Goal: Transaction & Acquisition: Obtain resource

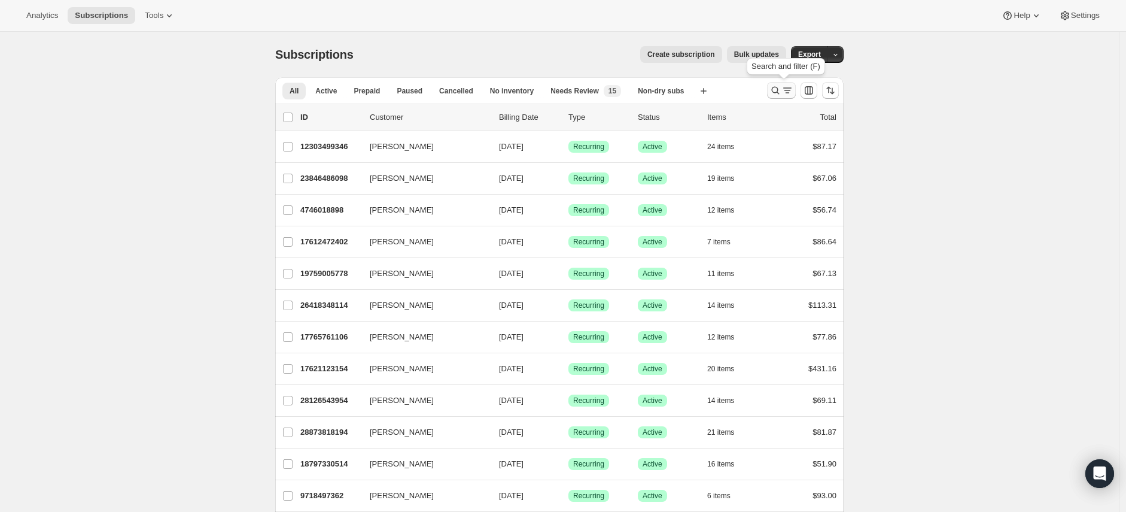
click at [789, 90] on icon "Search and filter results" at bounding box center [788, 90] width 12 height 12
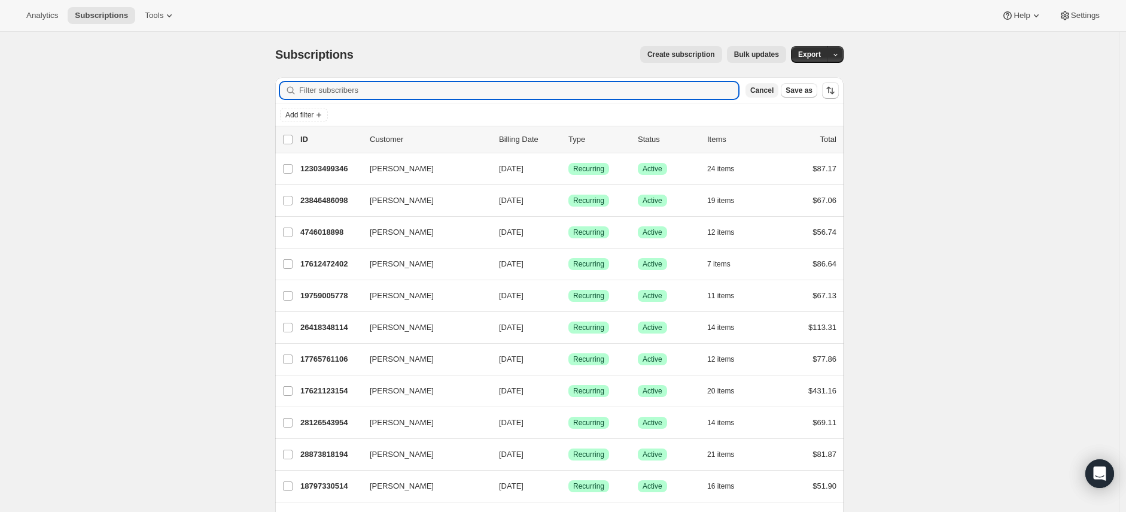
click at [767, 89] on span "Cancel" at bounding box center [762, 91] width 23 height 10
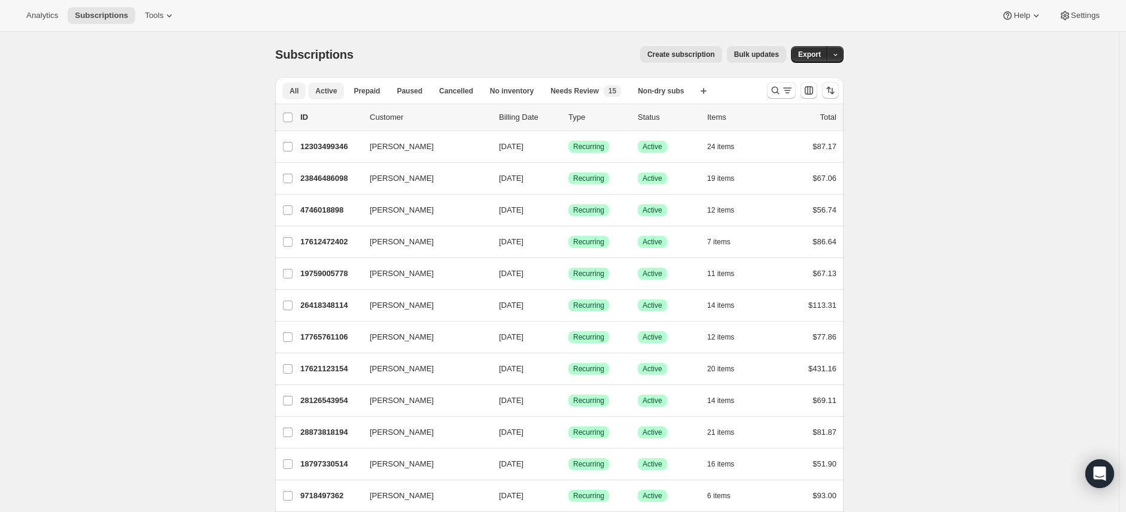
click at [324, 84] on button "Active" at bounding box center [326, 91] width 36 height 17
click at [794, 93] on icon "Search and filter results" at bounding box center [788, 90] width 12 height 12
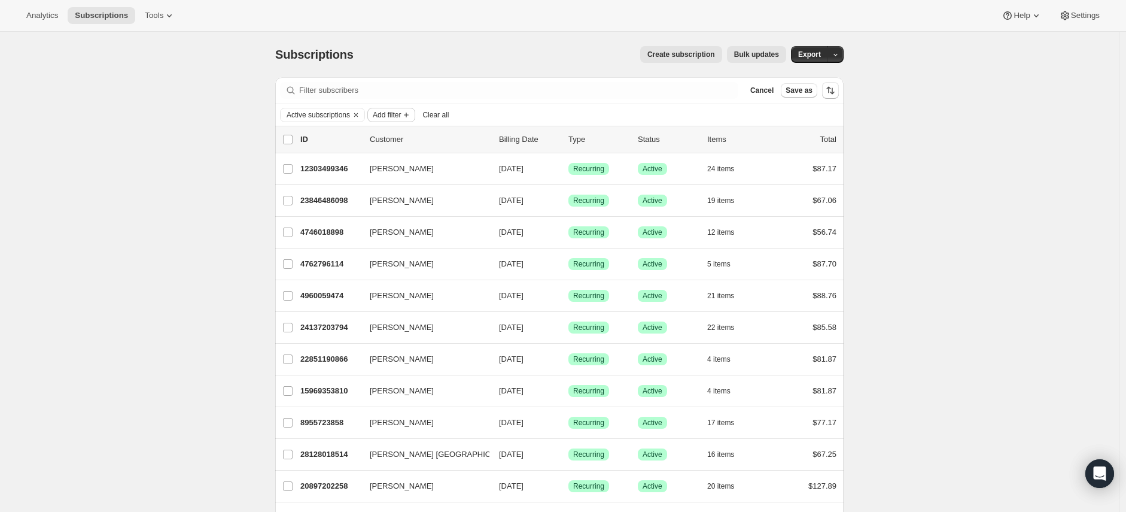
click at [409, 113] on icon "Add filter" at bounding box center [407, 115] width 10 height 10
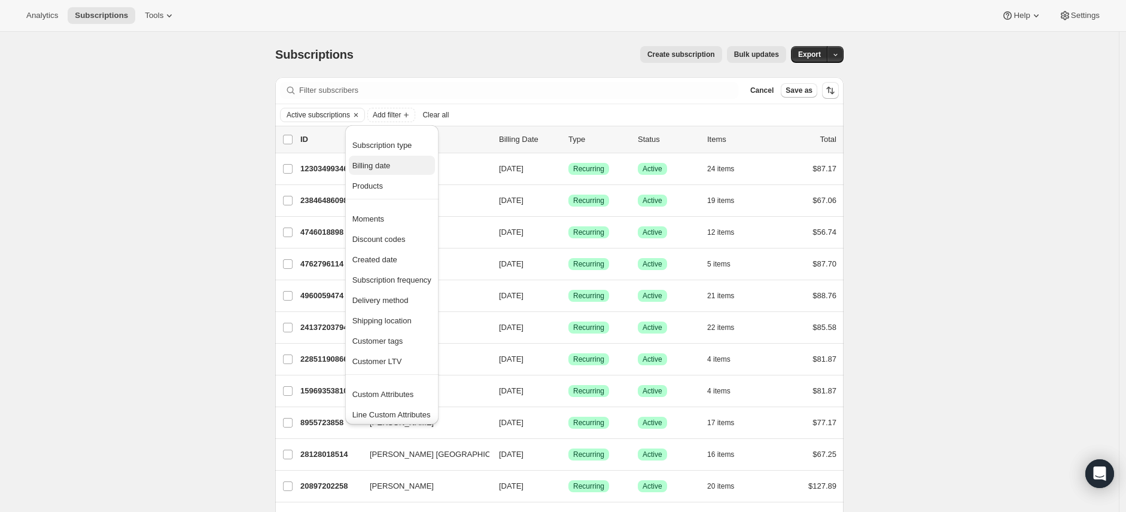
click at [395, 166] on span "Billing date" at bounding box center [392, 166] width 79 height 12
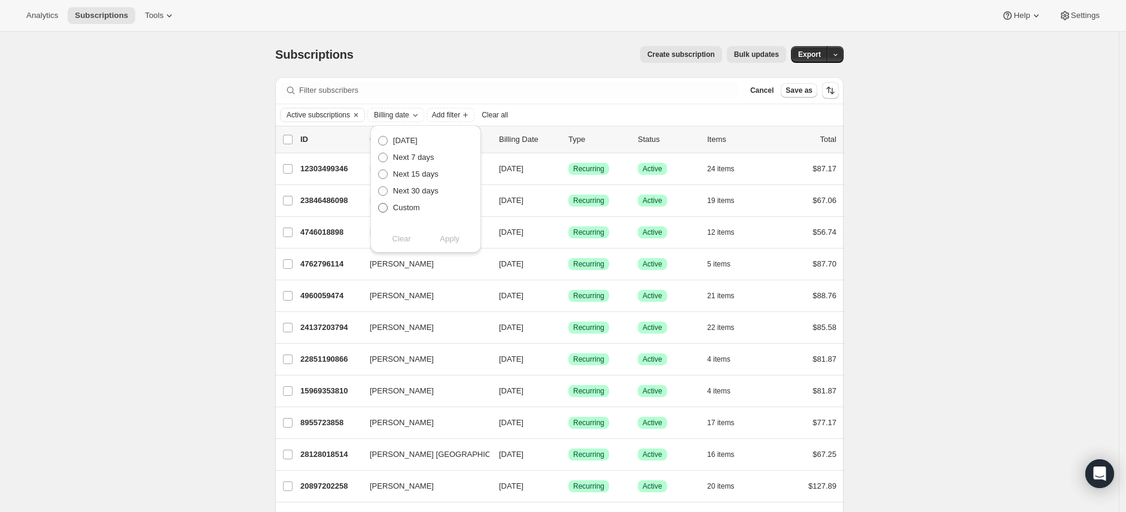
click at [408, 211] on span "Custom" at bounding box center [406, 207] width 27 height 9
click at [379, 203] on input "Custom" at bounding box center [378, 203] width 1 height 1
radio input "true"
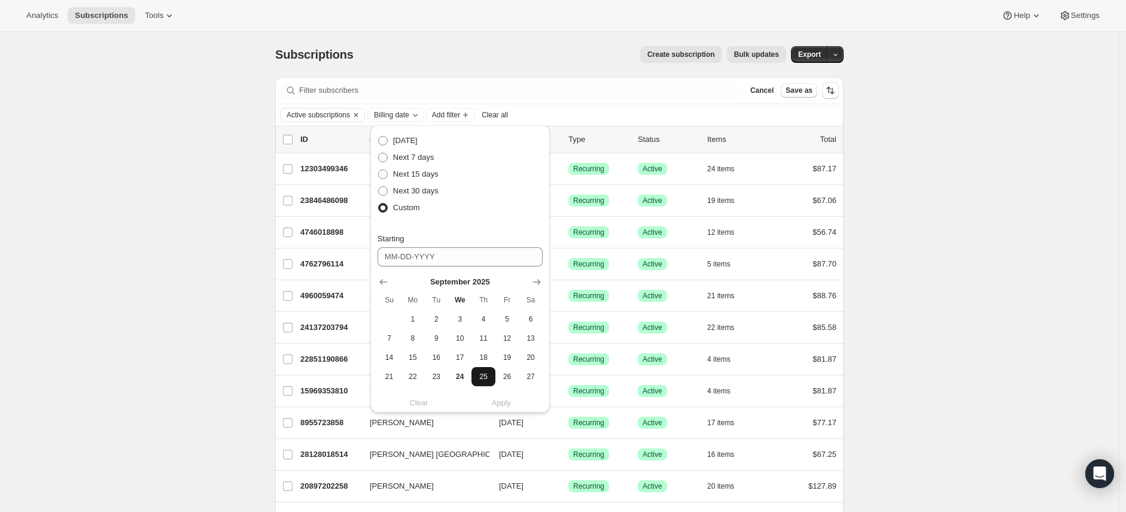
click at [483, 380] on span "25" at bounding box center [483, 377] width 14 height 10
click at [533, 281] on icon "Show next month, October 2025" at bounding box center [537, 282] width 12 height 12
click at [534, 277] on icon "Show next month, November 2025" at bounding box center [537, 282] width 12 height 12
click at [485, 356] on span "13" at bounding box center [483, 358] width 14 height 10
click at [383, 281] on icon "Show previous month, October 2025" at bounding box center [384, 282] width 12 height 12
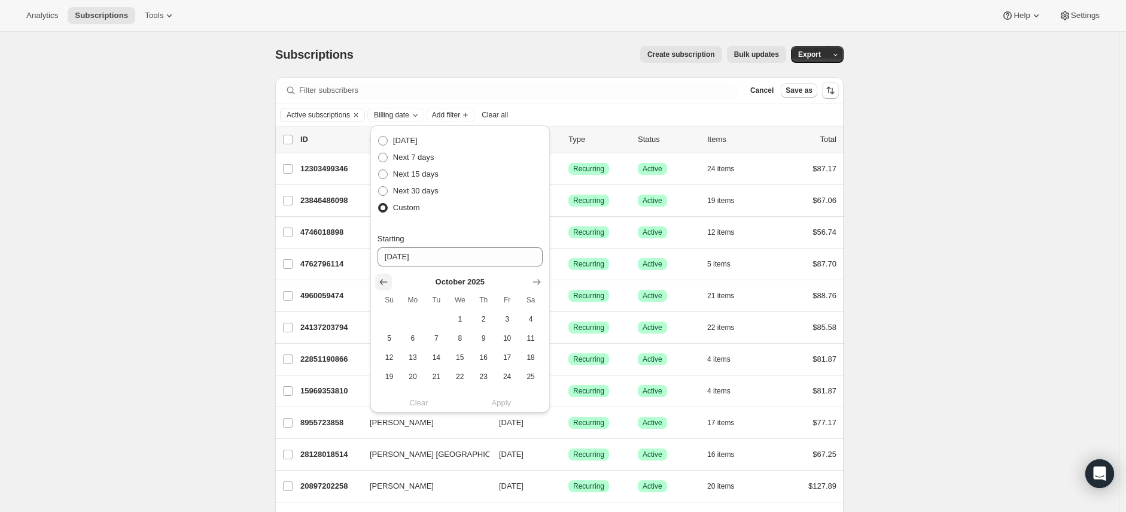
click at [376, 284] on button "Show previous month, September 2025" at bounding box center [383, 282] width 17 height 17
click at [476, 378] on span "25" at bounding box center [483, 377] width 14 height 10
type input "[DATE]"
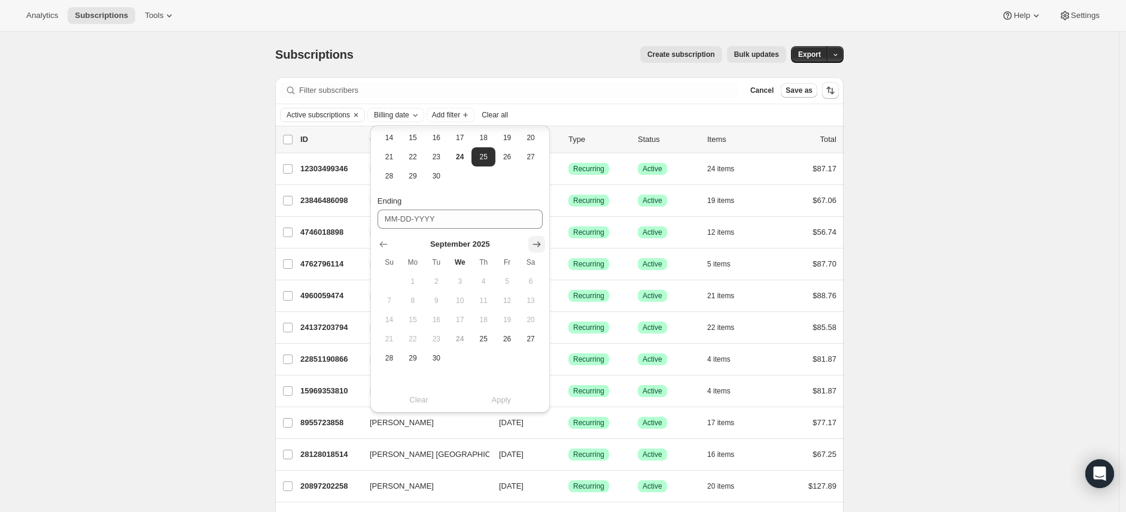
click at [540, 241] on icon "Show next month, October 2025" at bounding box center [537, 244] width 12 height 12
click at [539, 245] on icon "Show next month, November 2025" at bounding box center [537, 245] width 8 height 6
click at [481, 303] on span "6" at bounding box center [483, 301] width 14 height 10
type input "[DATE]"
click at [508, 402] on span "Apply" at bounding box center [502, 403] width 20 height 12
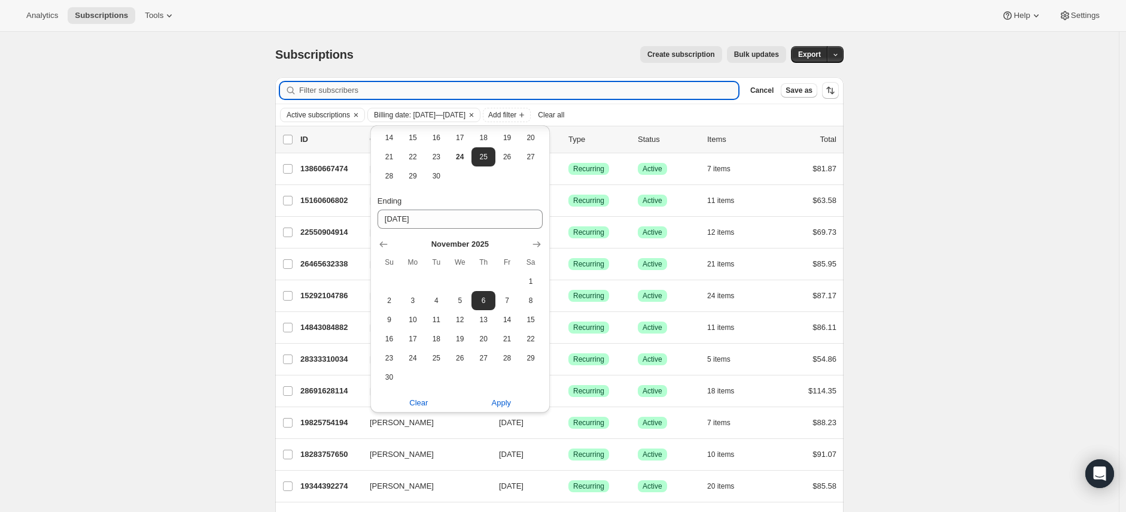
click at [639, 83] on input "Filter subscribers" at bounding box center [518, 90] width 439 height 17
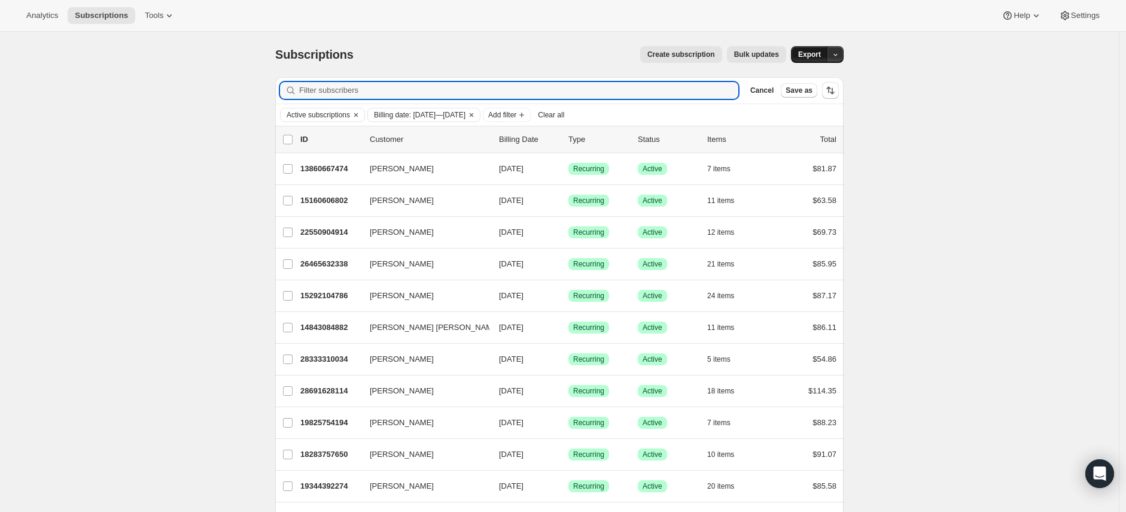
click at [809, 55] on span "Export" at bounding box center [809, 55] width 23 height 10
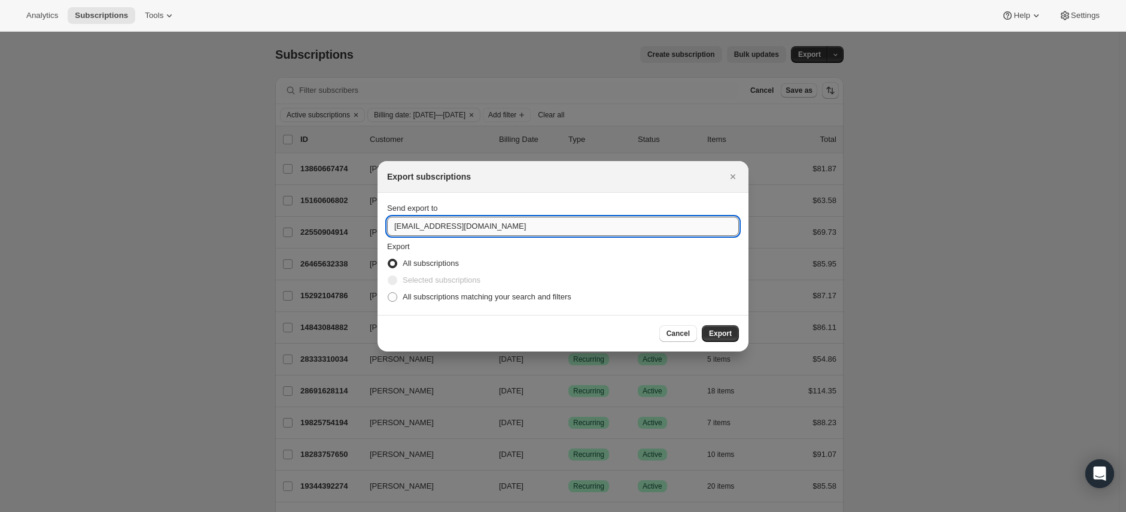
click at [404, 225] on input "[EMAIL_ADDRESS][DOMAIN_NAME]" at bounding box center [563, 226] width 352 height 19
type input "[PERSON_NAME][EMAIL_ADDRESS][DOMAIN_NAME]"
click at [723, 326] on button "Export" at bounding box center [720, 333] width 37 height 17
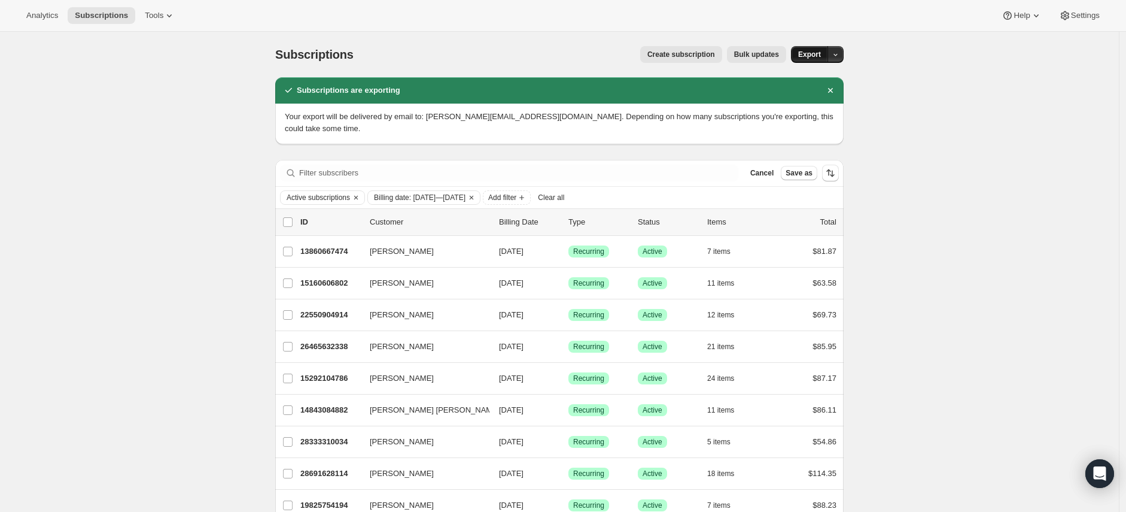
click at [815, 48] on button "Export" at bounding box center [809, 54] width 37 height 17
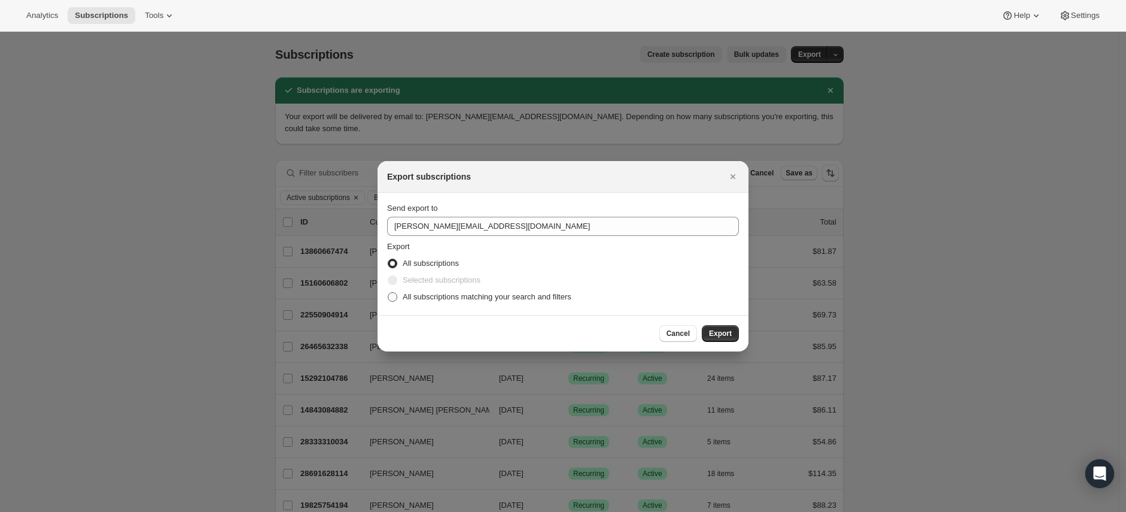
click at [444, 294] on span "All subscriptions matching your search and filters" at bounding box center [487, 296] width 169 height 9
click at [388, 293] on input "All subscriptions matching your search and filters" at bounding box center [388, 292] width 1 height 1
radio input "true"
click at [730, 333] on span "Export" at bounding box center [720, 334] width 23 height 10
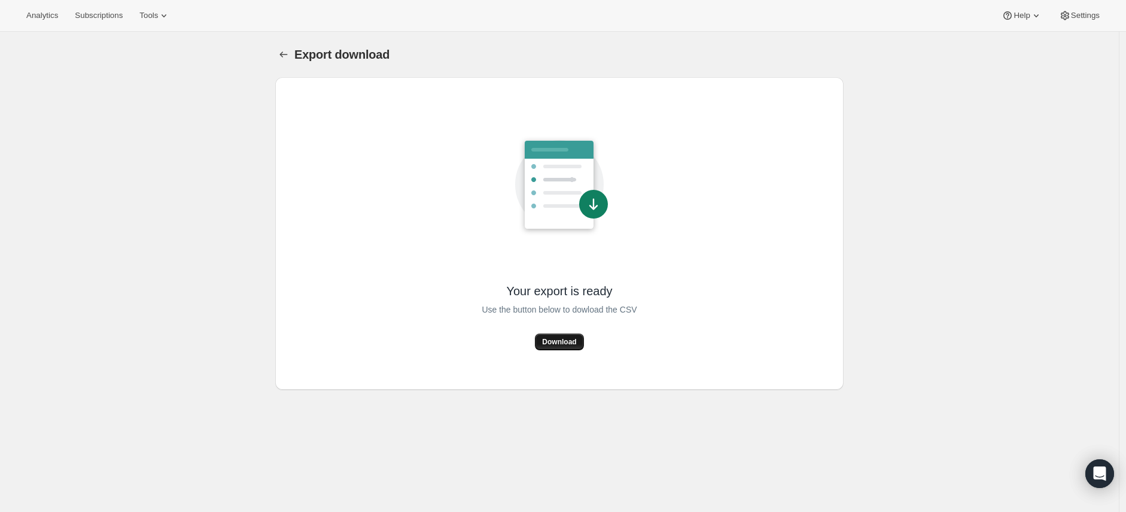
click at [554, 344] on span "Download" at bounding box center [559, 342] width 34 height 10
